Goal: Transaction & Acquisition: Purchase product/service

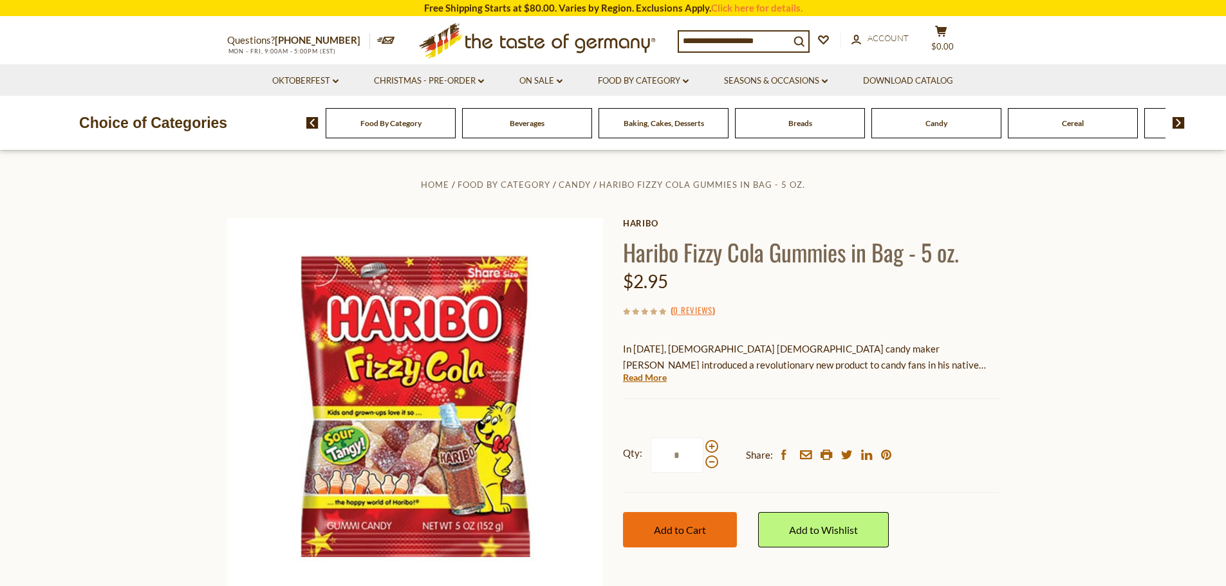
click at [685, 523] on button "Add to Cart" at bounding box center [680, 529] width 114 height 35
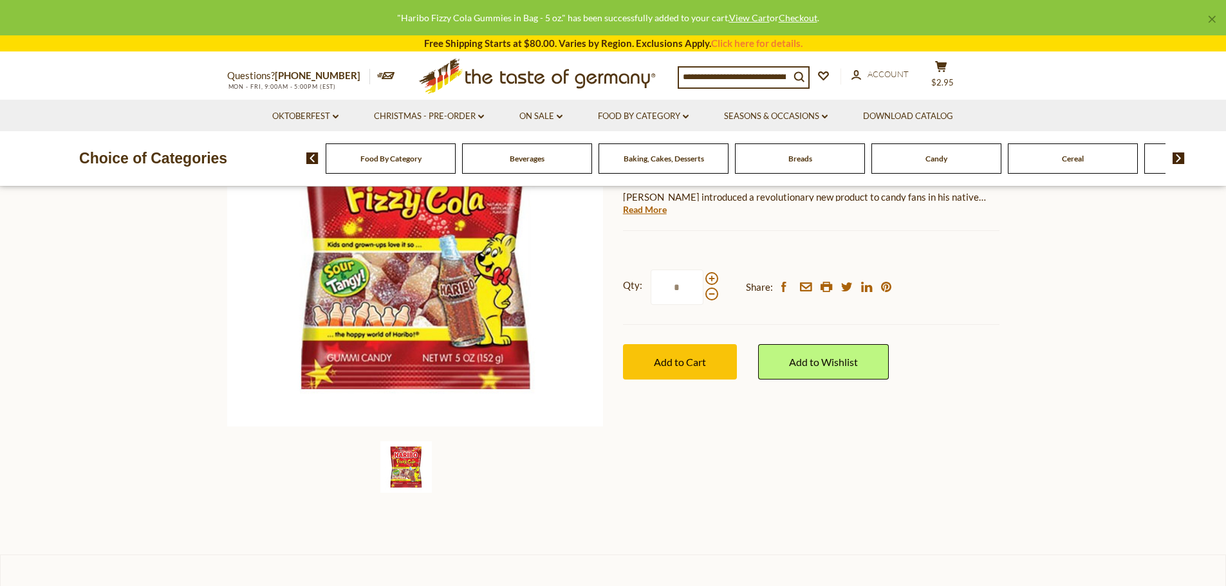
scroll to position [451, 0]
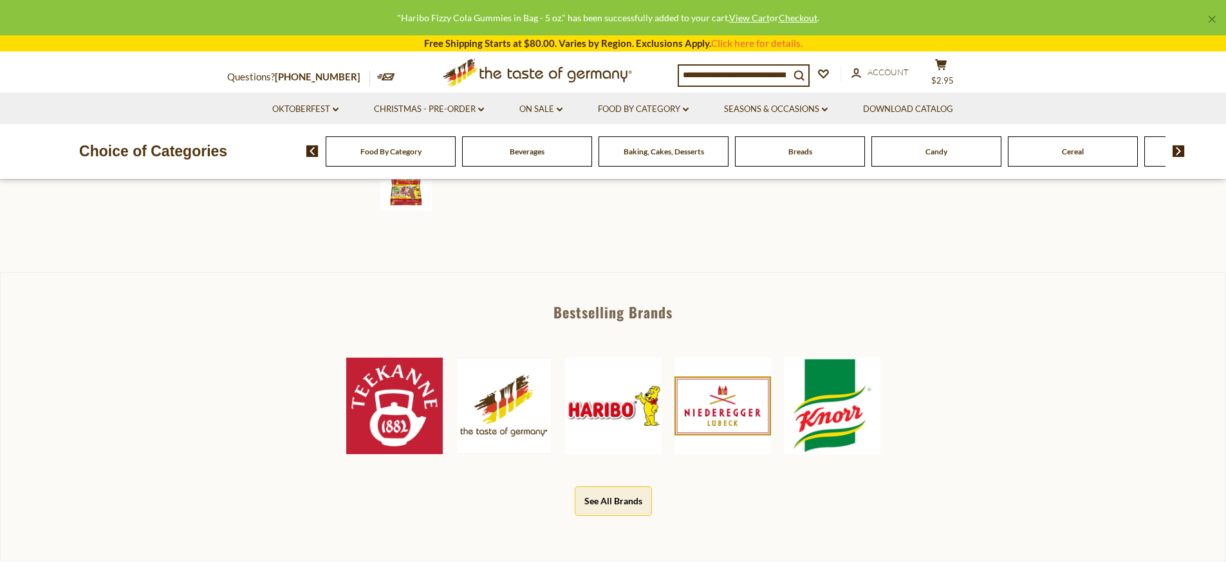
click at [611, 511] on button "See All Brands" at bounding box center [613, 501] width 77 height 29
click at [611, 510] on button "See All Brands" at bounding box center [613, 501] width 77 height 29
click at [610, 491] on button "See All Brands" at bounding box center [613, 501] width 77 height 29
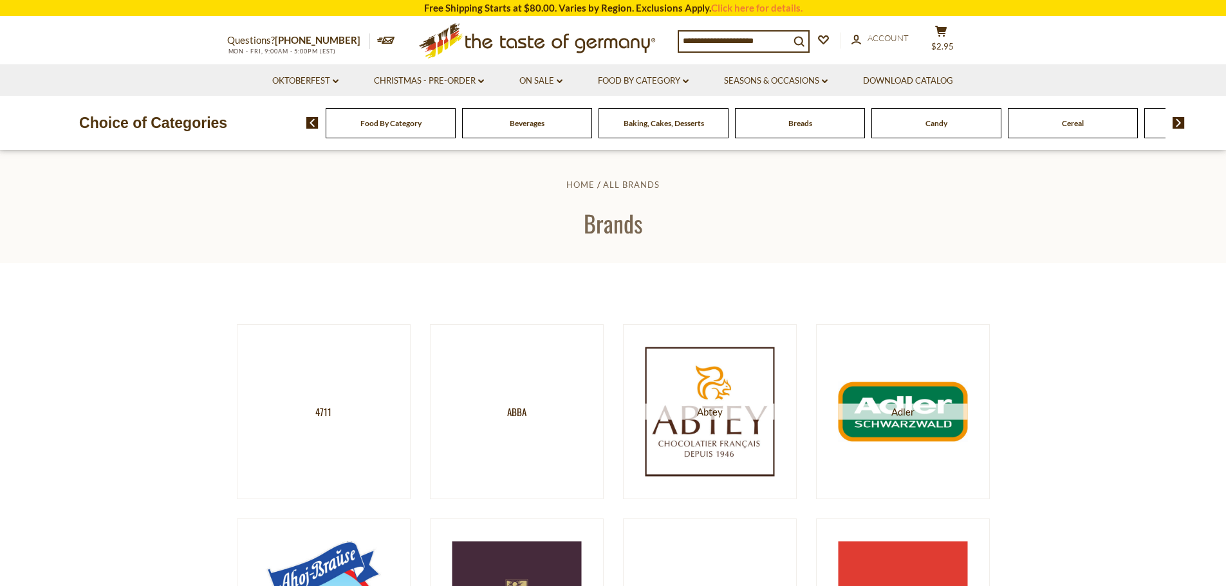
drag, startPoint x: 511, startPoint y: 103, endPoint x: 511, endPoint y: 126, distance: 22.5
click at [508, 122] on header "Free Shipping Starts at $80.00. Varies by Region. Exclusions Apply. Click here …" at bounding box center [613, 75] width 1226 height 151
click at [449, 134] on div "Beverages" at bounding box center [384, 123] width 130 height 30
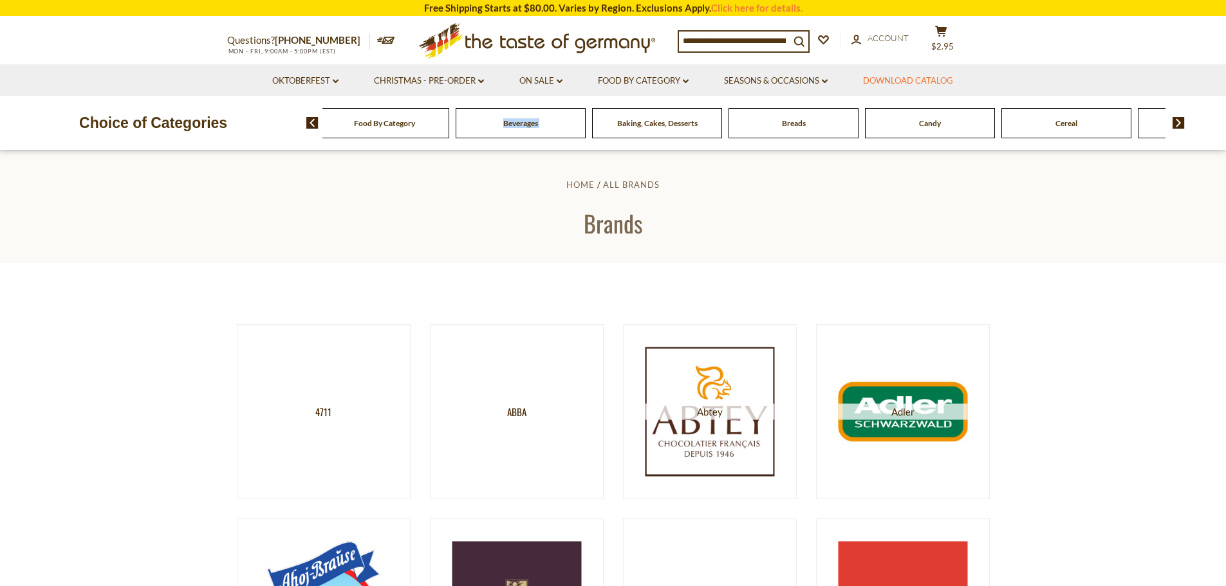
click at [897, 85] on link "Download Catalog" at bounding box center [908, 81] width 90 height 14
